Goal: Navigation & Orientation: Find specific page/section

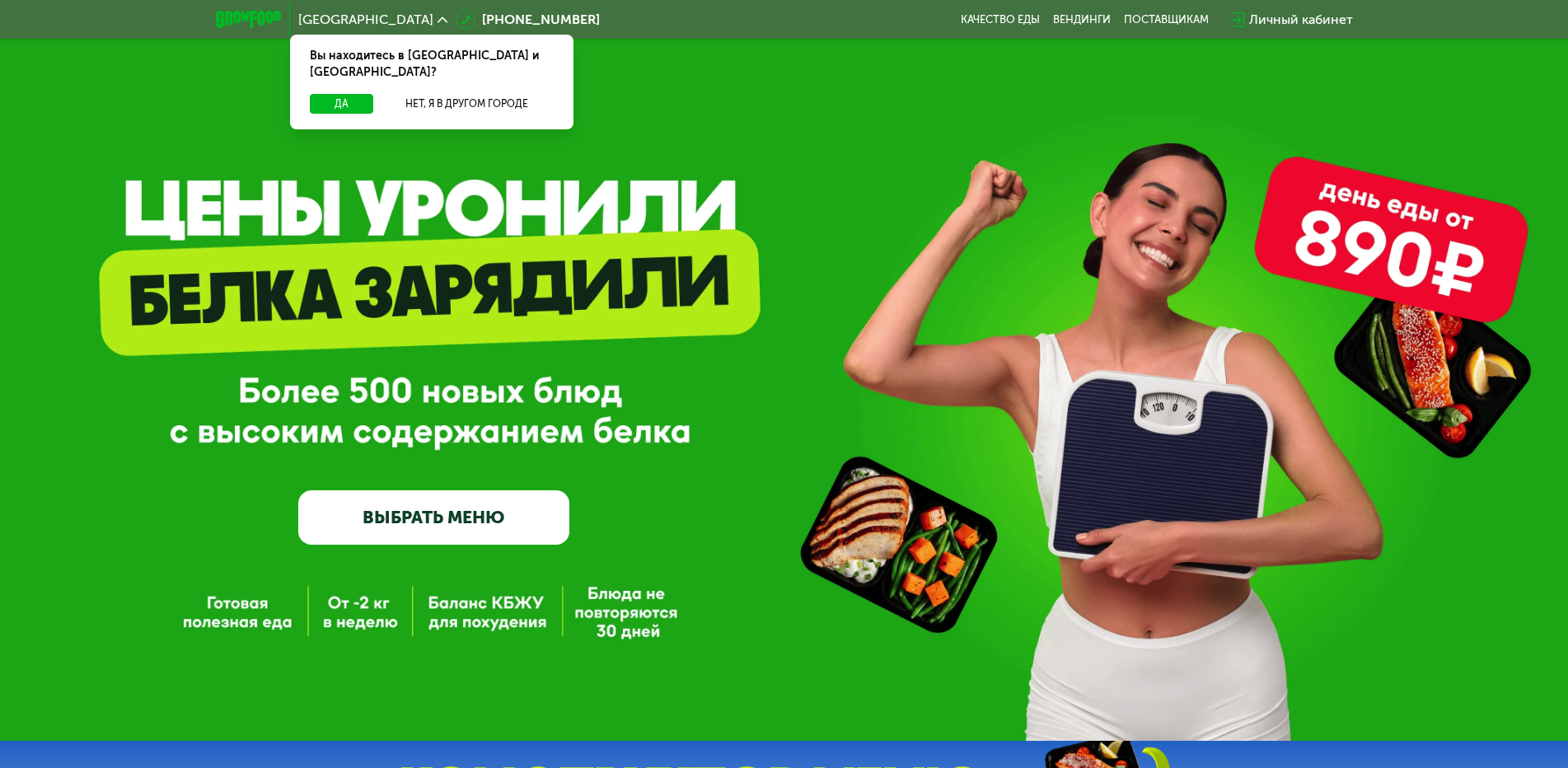
click at [460, 526] on link "ВЫБРАТЬ МЕНЮ" at bounding box center [433, 517] width 271 height 55
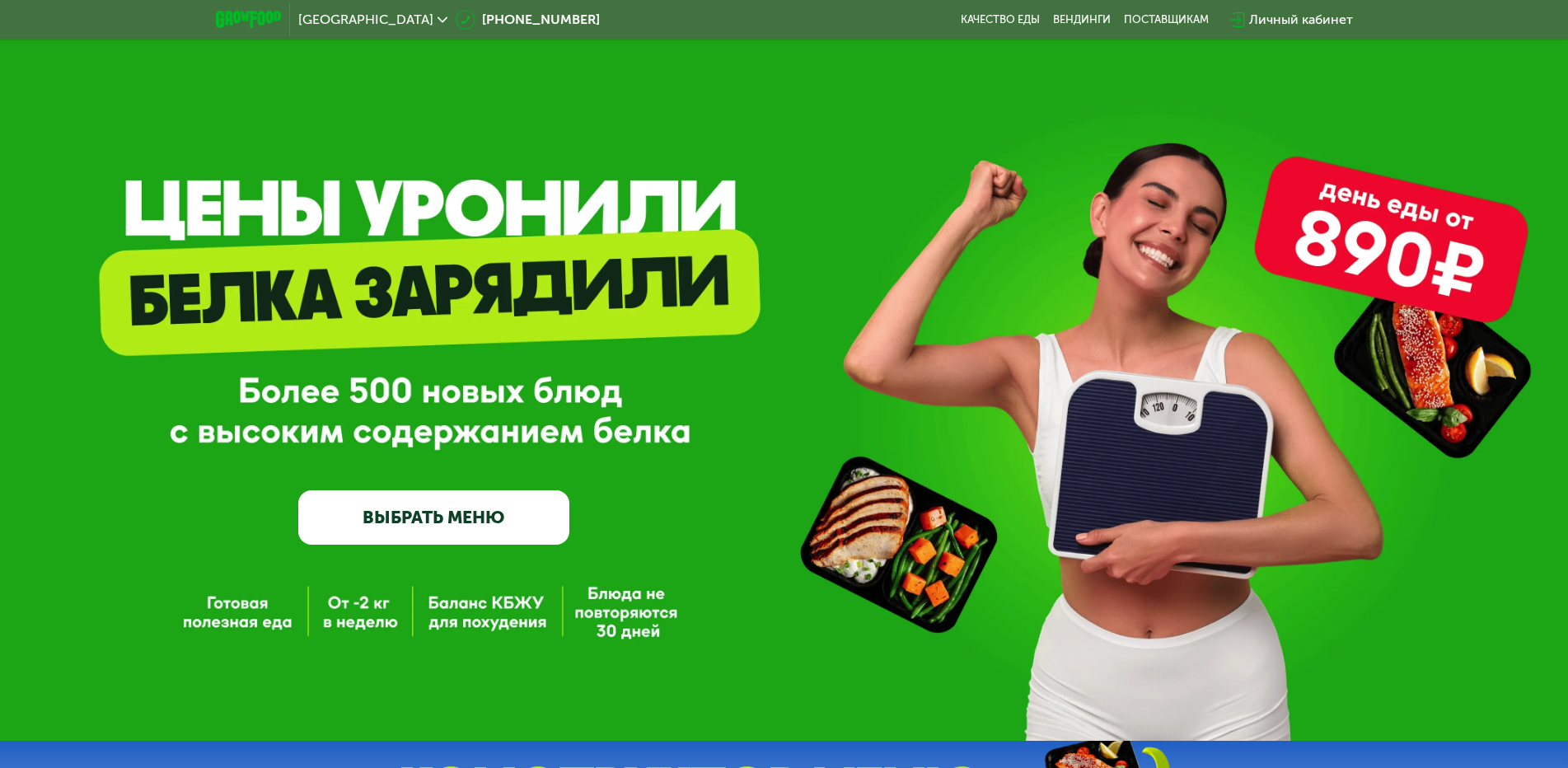
scroll to position [68, 0]
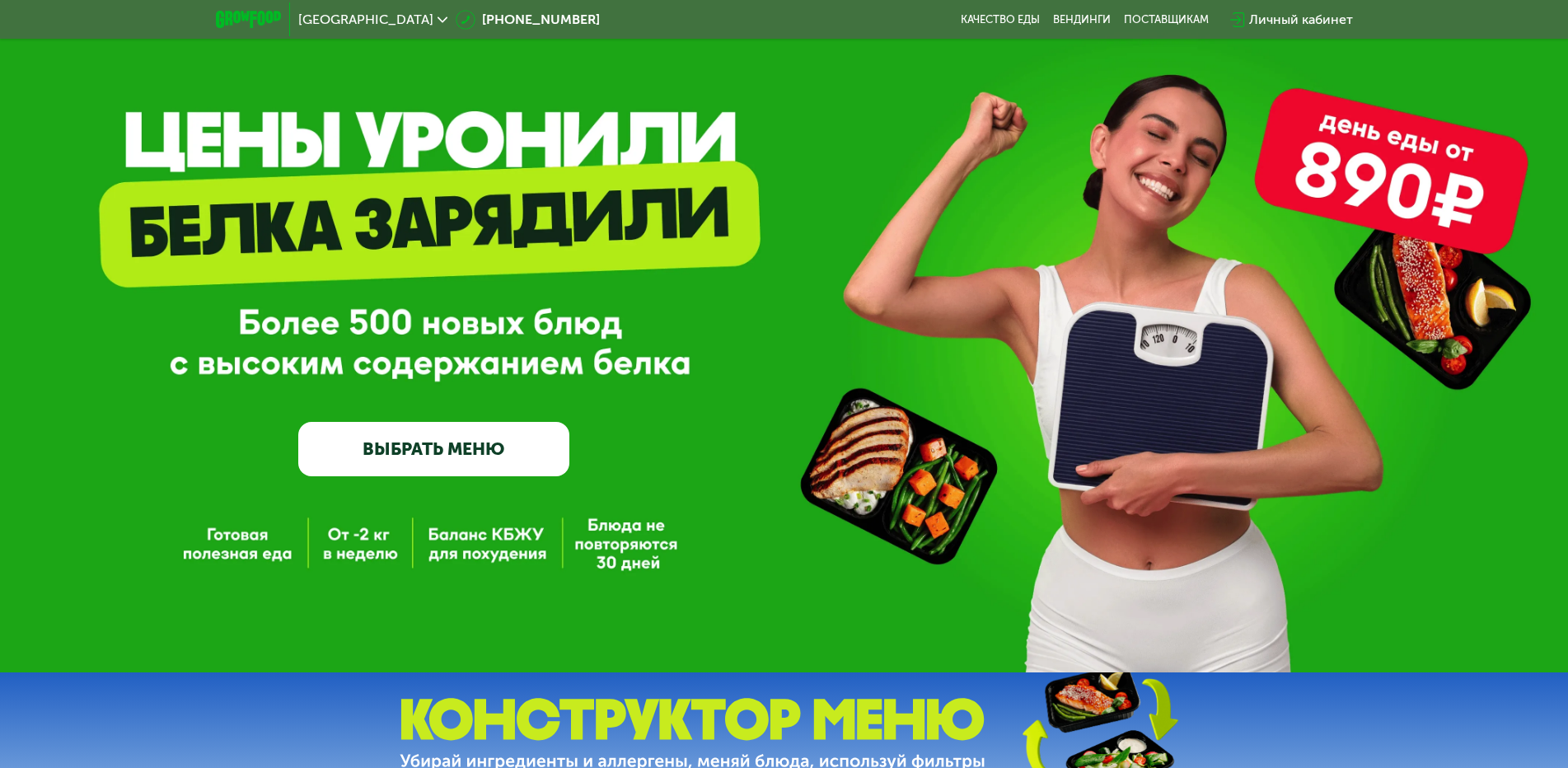
click at [418, 449] on link "ВЫБРАТЬ МЕНЮ" at bounding box center [433, 448] width 271 height 55
click at [415, 456] on link "ВЫБРАТЬ МЕНЮ" at bounding box center [433, 448] width 271 height 55
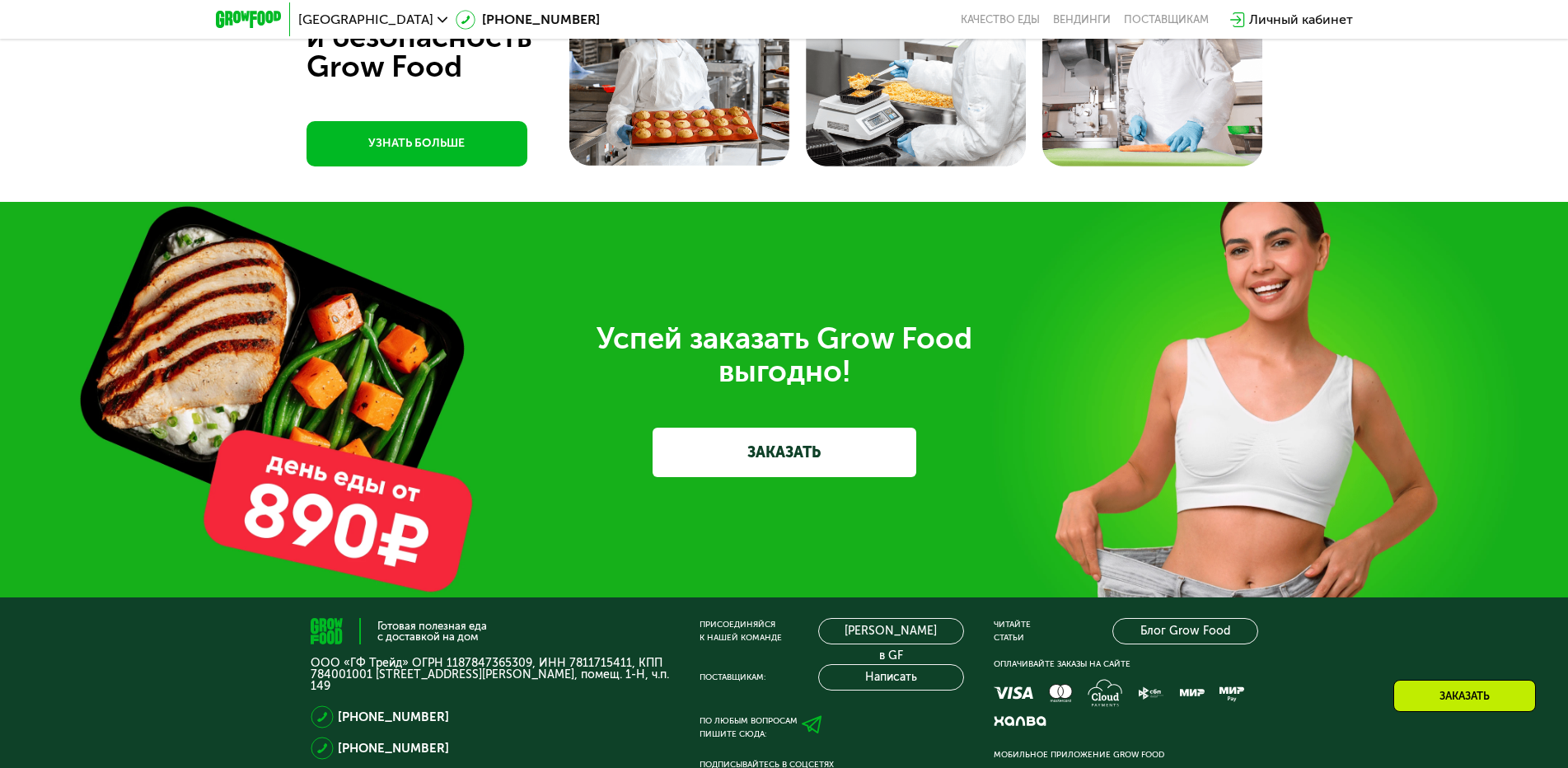
scroll to position [4050, 0]
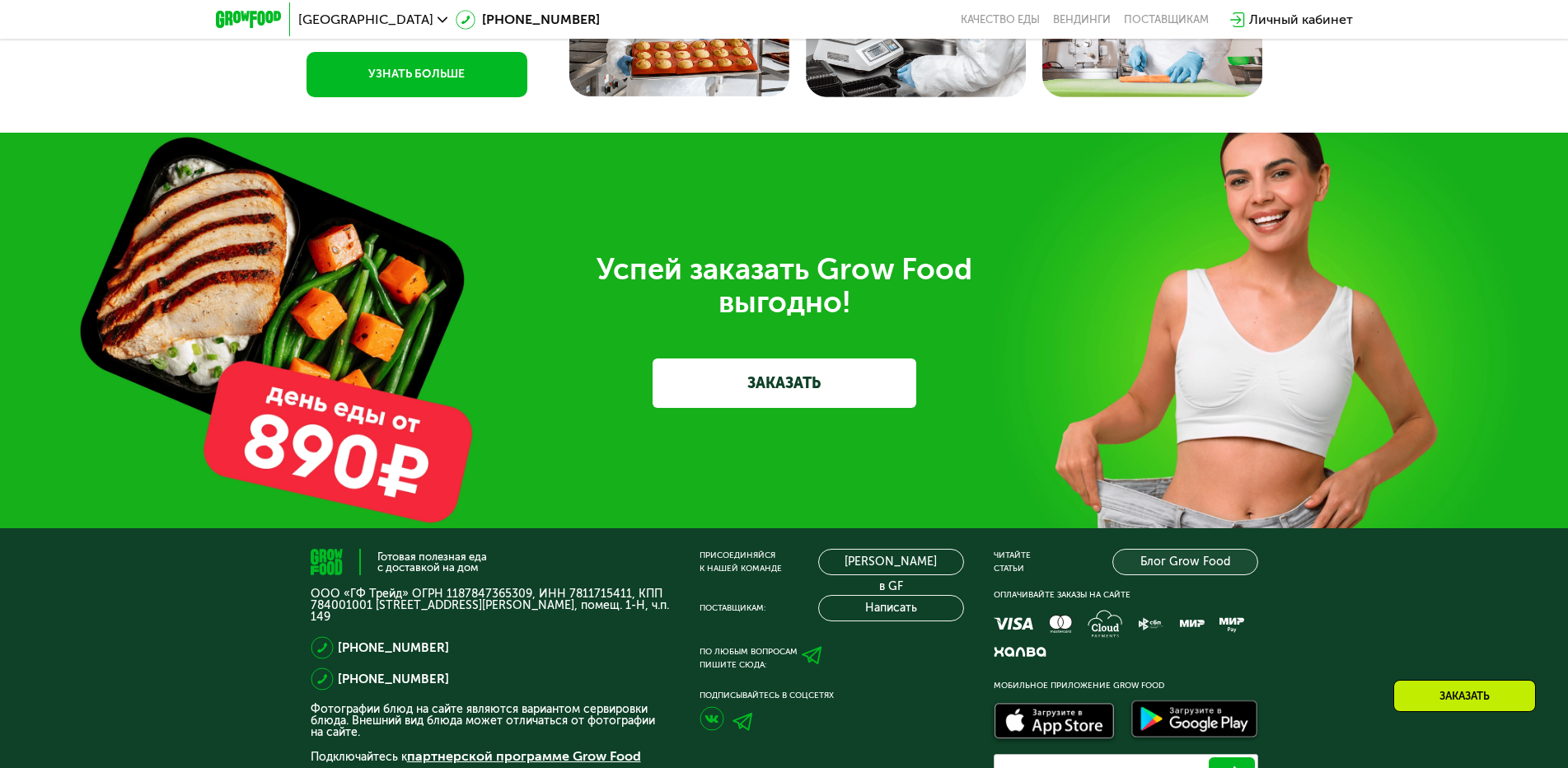
click at [1142, 575] on link "Блог Grow Food" at bounding box center [1184, 561] width 146 height 26
